Goal: Information Seeking & Learning: Learn about a topic

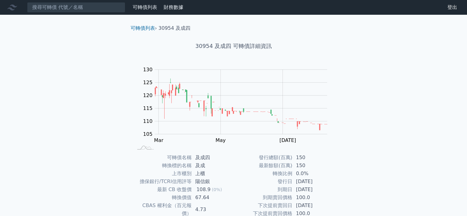
click at [11, 10] on icon at bounding box center [12, 8] width 10 height 6
click at [132, 10] on div "可轉債列表" at bounding box center [144, 7] width 29 height 7
click at [138, 8] on link "可轉債列表" at bounding box center [145, 7] width 25 height 6
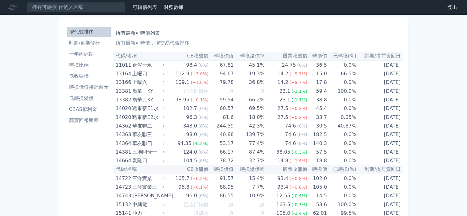
click at [86, 40] on li "即將/近期發行" at bounding box center [89, 42] width 44 height 7
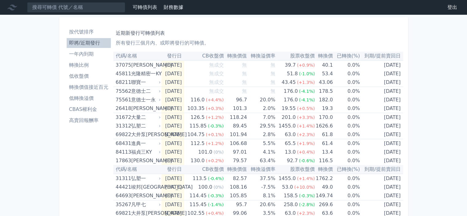
click at [82, 88] on li "轉換價值接近百元" at bounding box center [89, 86] width 44 height 7
